Goal: Task Accomplishment & Management: Use online tool/utility

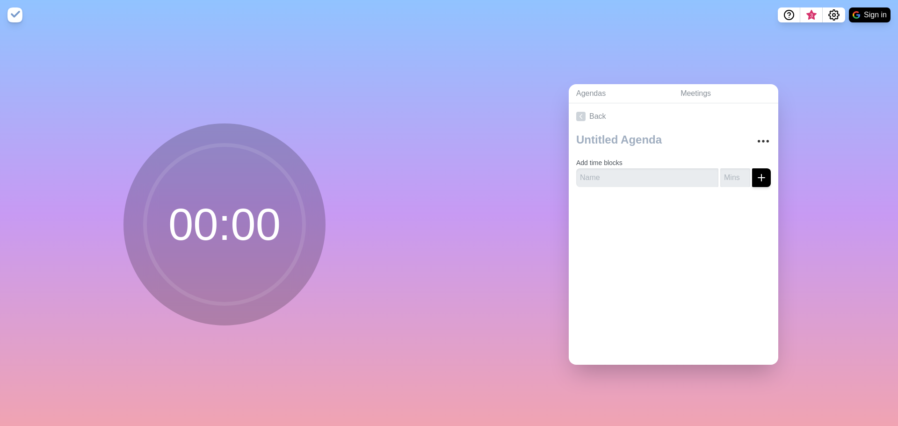
click at [192, 201] on circle at bounding box center [224, 224] width 159 height 159
click at [666, 175] on input "text" at bounding box center [647, 177] width 142 height 19
click at [606, 178] on input "text" at bounding box center [647, 177] width 142 height 19
click at [756, 137] on icon "More" at bounding box center [763, 141] width 15 height 15
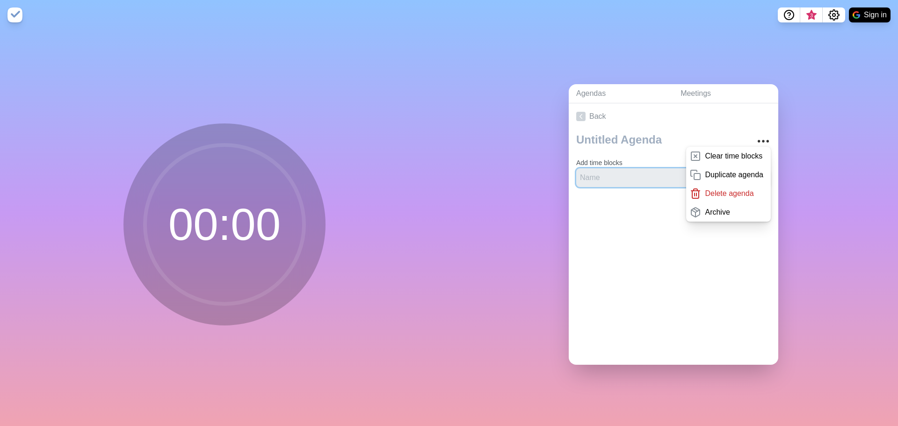
click at [615, 174] on input "text" at bounding box center [647, 177] width 142 height 19
click at [586, 210] on div at bounding box center [674, 213] width 210 height 37
click at [591, 176] on input "text" at bounding box center [647, 177] width 142 height 19
type input "[PERSON_NAME]"
click at [649, 125] on link "Back" at bounding box center [674, 116] width 210 height 26
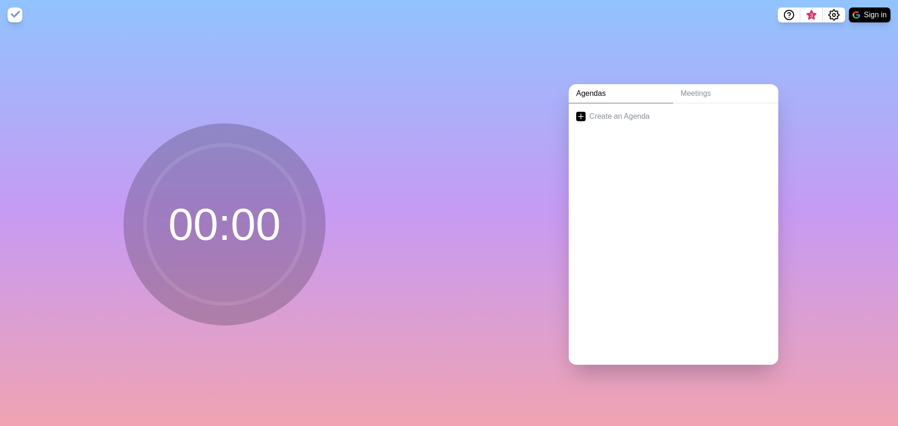
click at [607, 97] on link "Agendas" at bounding box center [621, 93] width 104 height 19
click at [708, 91] on link "Meetings" at bounding box center [725, 93] width 105 height 19
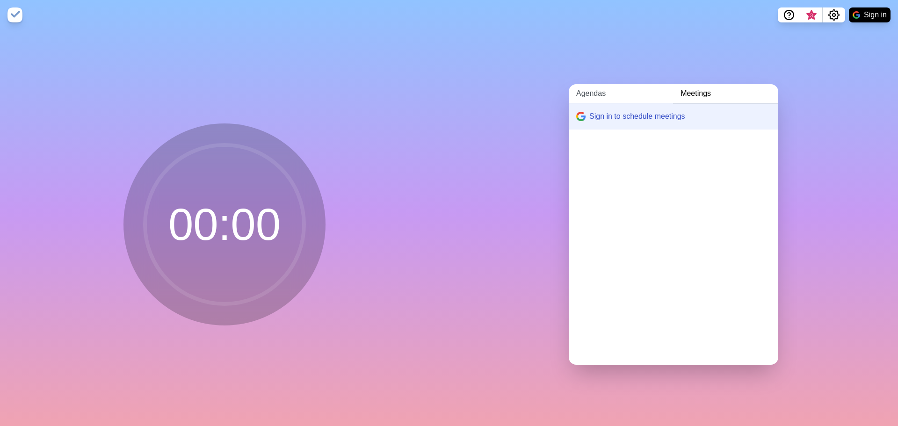
click at [619, 90] on link "Agendas" at bounding box center [621, 93] width 104 height 19
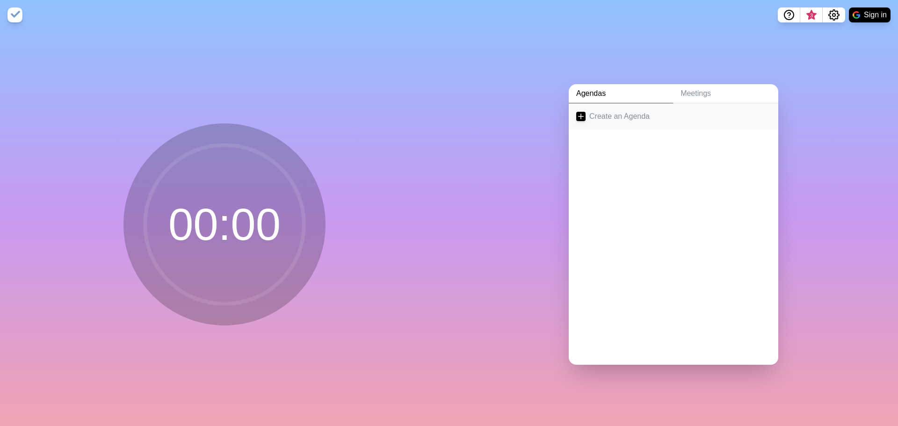
click at [614, 111] on link "Create an Agenda" at bounding box center [674, 116] width 210 height 26
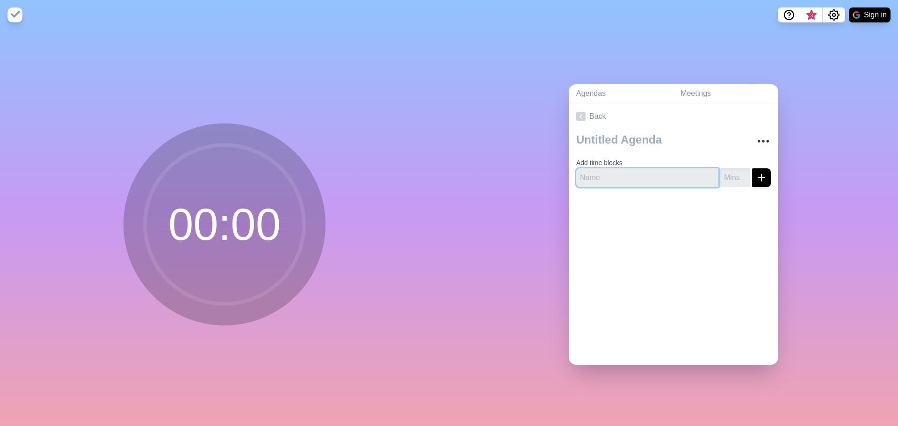
click at [602, 174] on input "text" at bounding box center [647, 177] width 142 height 19
type input "[PERSON_NAME]"
click at [721, 170] on input "number" at bounding box center [735, 177] width 30 height 19
click at [735, 169] on input "1" at bounding box center [735, 177] width 30 height 19
click at [735, 169] on input "2" at bounding box center [735, 177] width 30 height 19
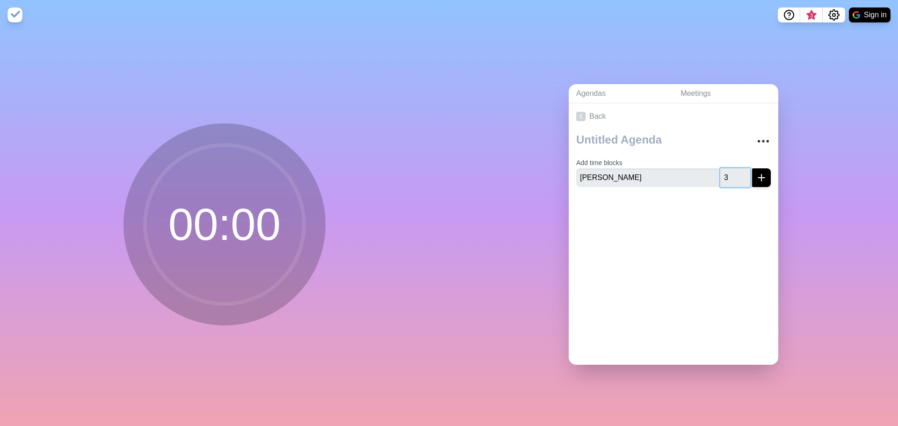
click at [735, 169] on input "3" at bounding box center [735, 177] width 30 height 19
click at [735, 169] on input "4" at bounding box center [735, 177] width 30 height 19
click at [735, 169] on input "5" at bounding box center [735, 177] width 30 height 19
click at [735, 169] on input "6" at bounding box center [735, 177] width 30 height 19
click at [735, 169] on input "7" at bounding box center [735, 177] width 30 height 19
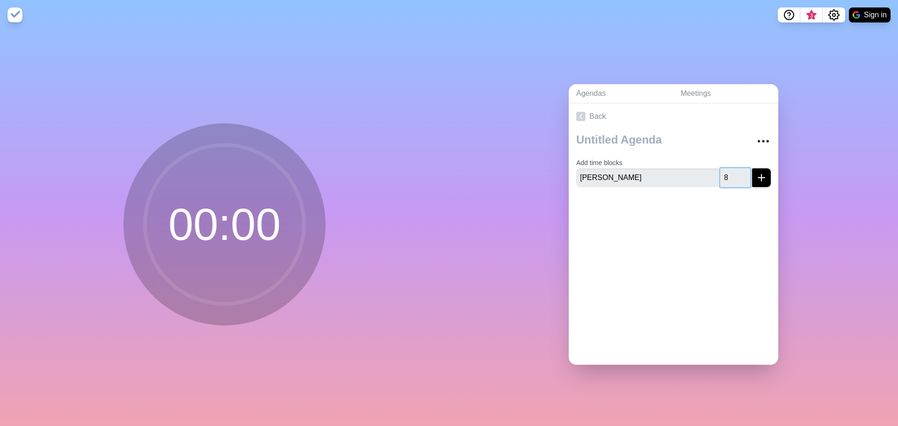
click at [735, 169] on input "8" at bounding box center [735, 177] width 30 height 19
click at [734, 171] on input "9" at bounding box center [735, 177] width 30 height 19
type input "10"
click at [734, 171] on input "10" at bounding box center [735, 177] width 30 height 19
click at [756, 172] on icon "submit" at bounding box center [761, 177] width 11 height 11
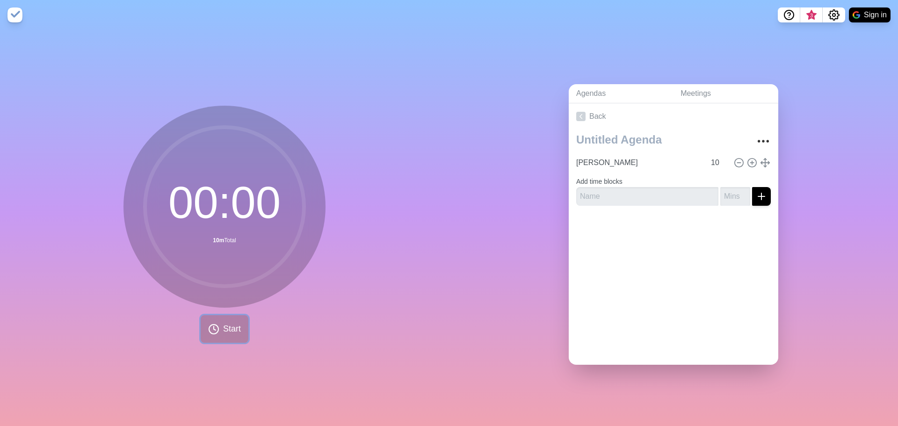
click at [220, 318] on button "Start" at bounding box center [225, 329] width 48 height 28
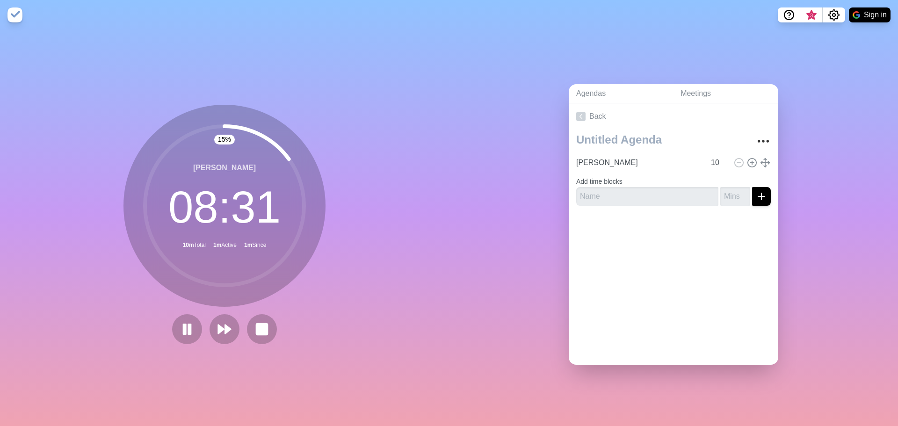
click at [508, 158] on div "Agendas Meetings Back [PERSON_NAME] 10 Add time blocks" at bounding box center [673, 228] width 449 height 396
